Goal: Transaction & Acquisition: Purchase product/service

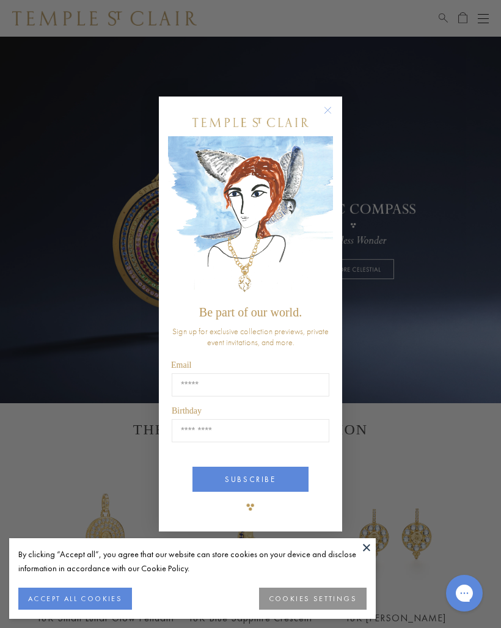
click at [330, 109] on circle "Close dialog" at bounding box center [328, 110] width 15 height 15
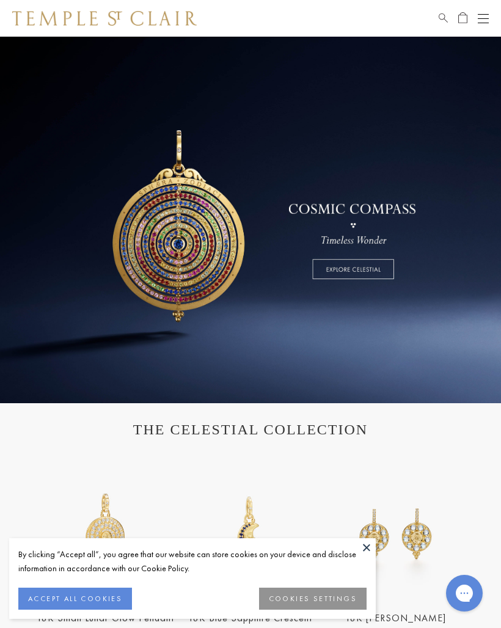
click at [94, 594] on button "ACCEPT ALL COOKIES" at bounding box center [75, 598] width 114 height 22
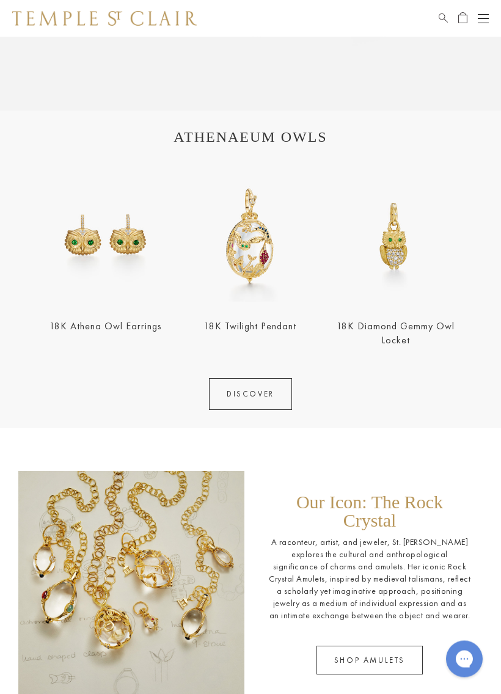
scroll to position [1019, 0]
click at [404, 248] on img at bounding box center [395, 235] width 137 height 137
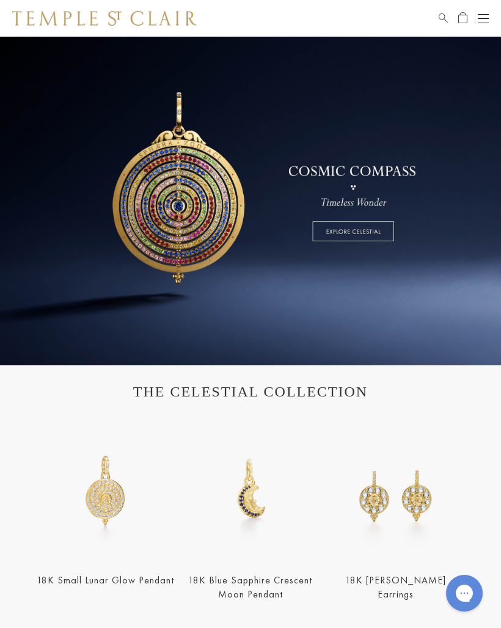
scroll to position [0, 0]
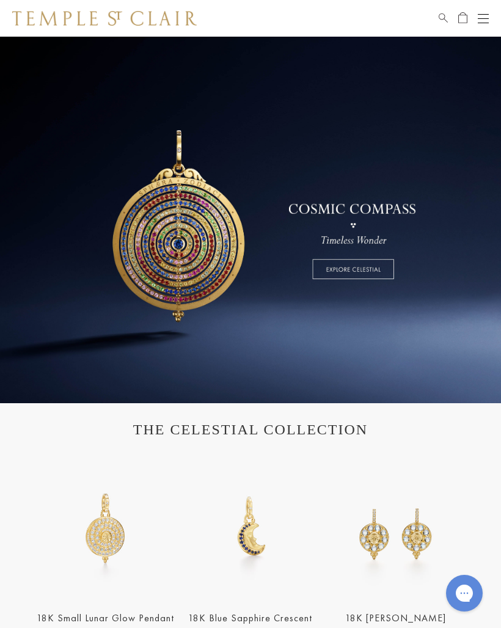
click at [443, 12] on span "Search" at bounding box center [442, 16] width 9 height 10
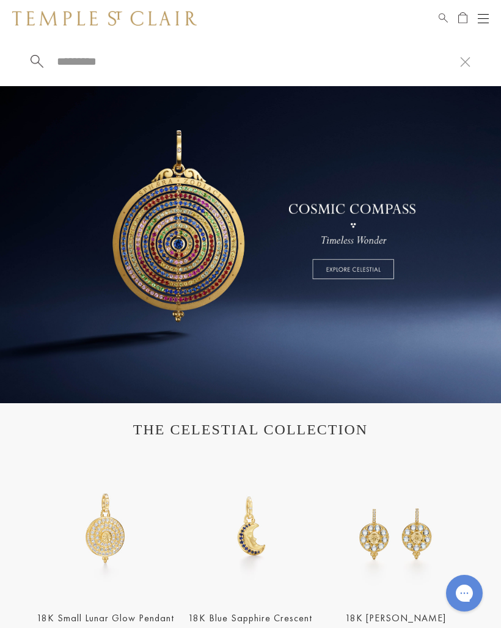
click at [61, 64] on input "search" at bounding box center [258, 61] width 404 height 14
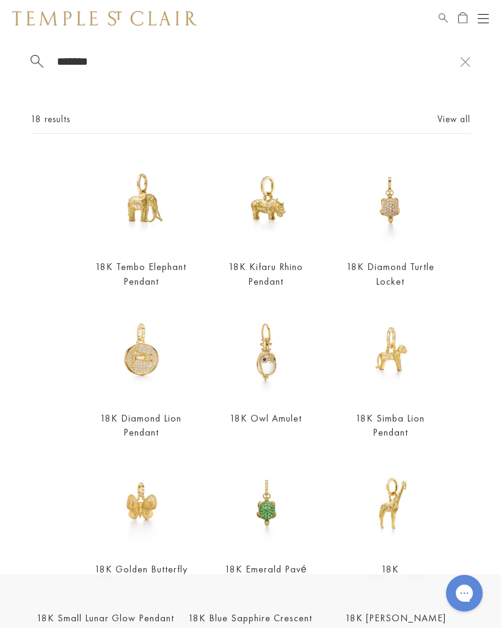
type input "*******"
click at [150, 207] on img at bounding box center [141, 201] width 94 height 94
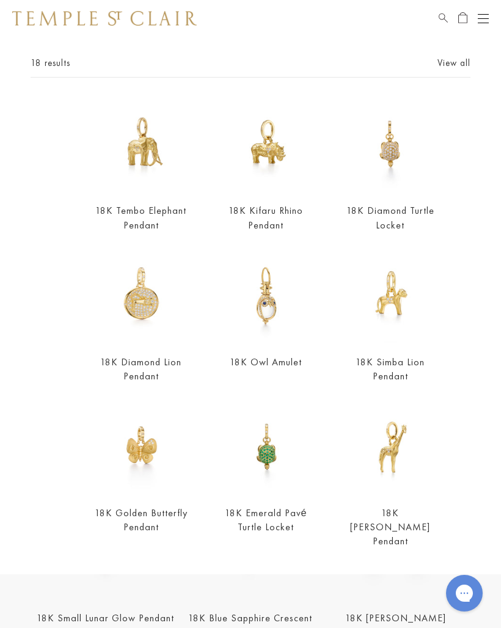
scroll to position [19, 0]
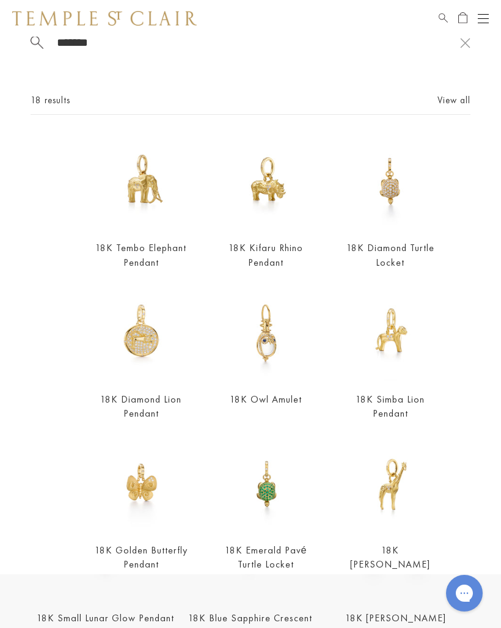
click at [398, 198] on img at bounding box center [390, 183] width 94 height 94
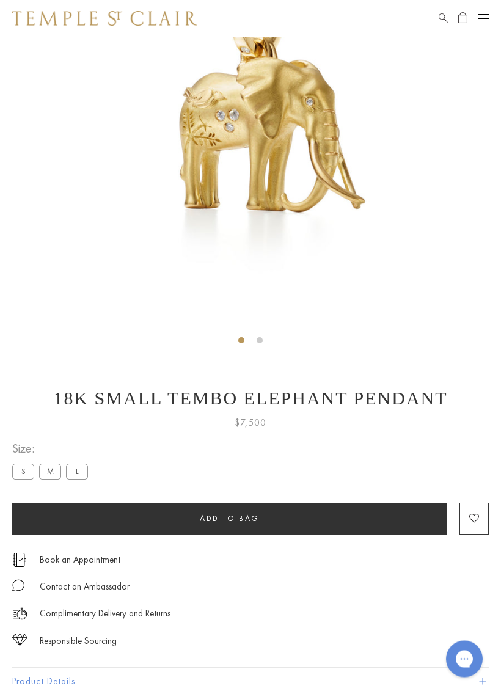
scroll to position [208, 0]
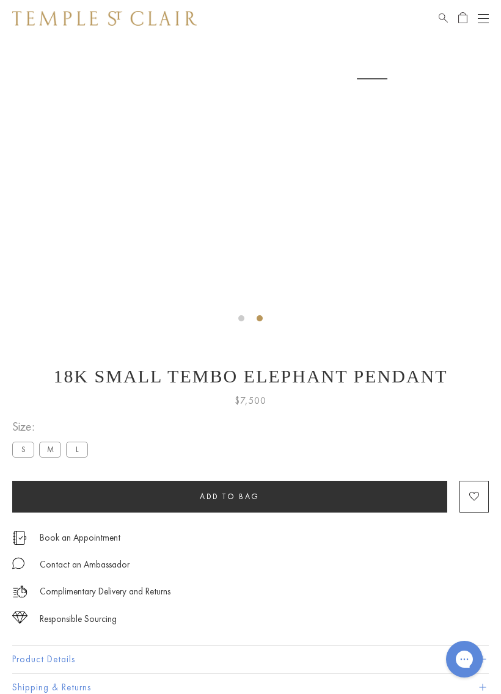
click at [441, 281] on img at bounding box center [372, 78] width 501 height 501
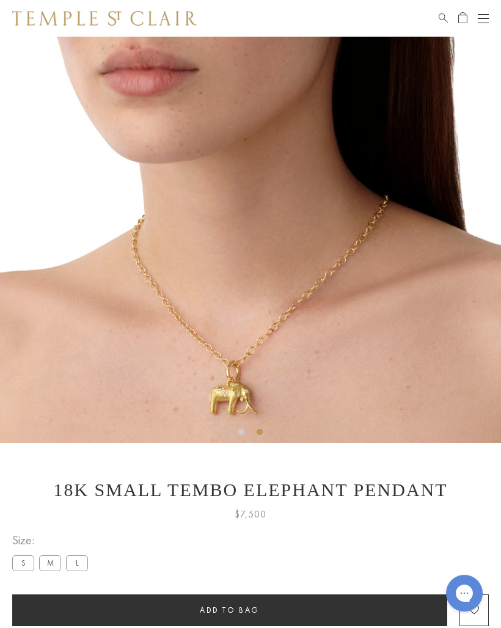
scroll to position [93, 0]
